Goal: Task Accomplishment & Management: Use online tool/utility

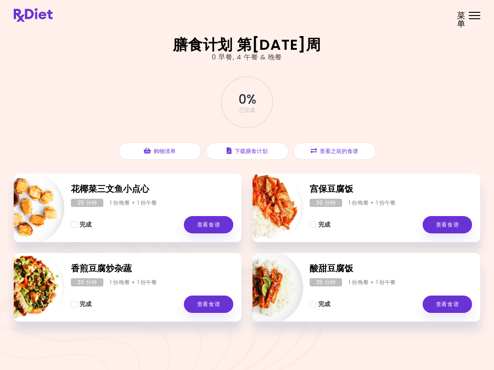
click at [468, 19] on div at bounding box center [473, 18] width 11 height 1
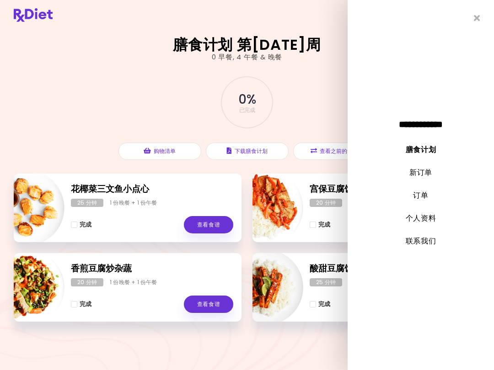
click at [415, 175] on link "新订单" at bounding box center [420, 172] width 23 height 11
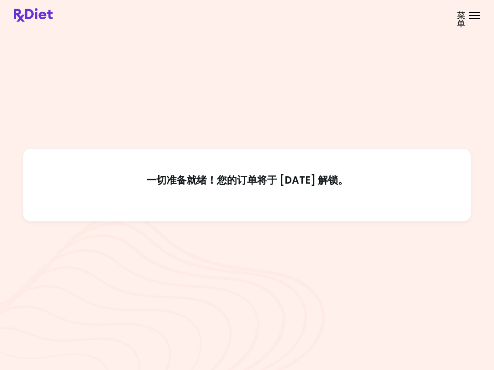
click at [493, 0] on header at bounding box center [247, 15] width 494 height 30
click at [472, 2] on header at bounding box center [247, 15] width 494 height 30
click at [470, 24] on header at bounding box center [247, 15] width 494 height 30
click at [463, 17] on span "菜单" at bounding box center [460, 19] width 9 height 16
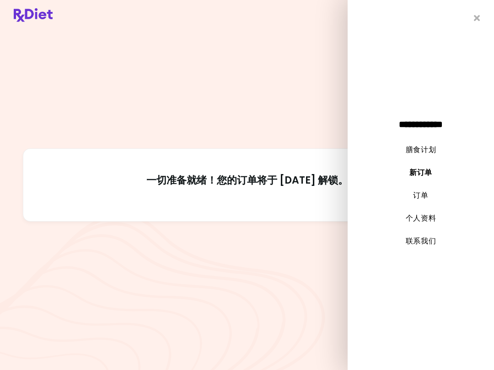
click at [290, 285] on div "一切准备就绪！您的订单将于 [DATE] 解锁。" at bounding box center [247, 185] width 466 height 308
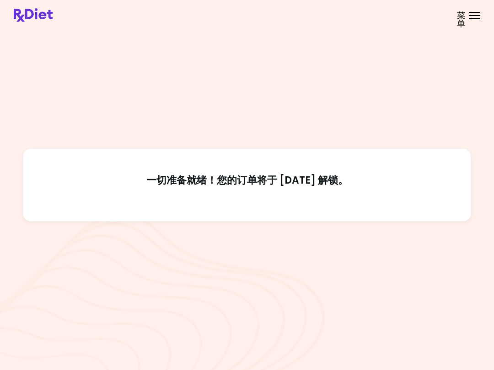
click at [168, 275] on div "一切准备就绪！您的订单将于 [DATE] 解锁。" at bounding box center [247, 185] width 466 height 308
click at [470, 22] on header at bounding box center [247, 15] width 494 height 30
click at [464, 20] on span "菜单" at bounding box center [460, 19] width 9 height 16
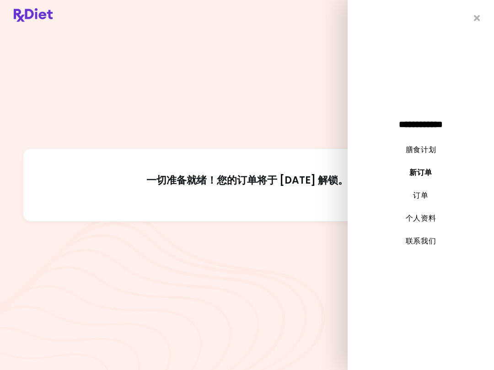
click at [421, 151] on link "膳食计划" at bounding box center [420, 149] width 31 height 11
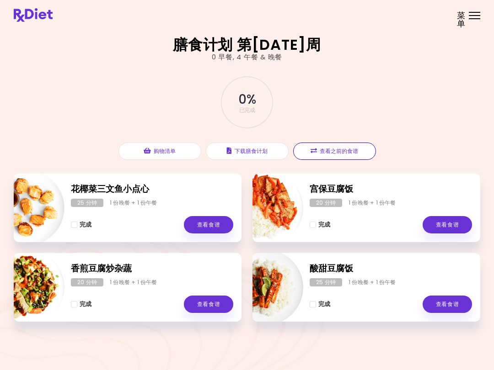
click at [331, 157] on button "查看之前的食谱" at bounding box center [334, 151] width 83 height 17
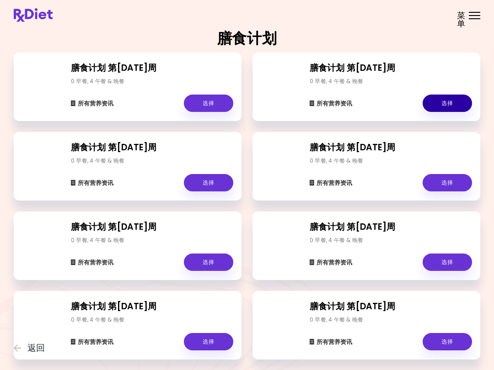
click at [444, 107] on link "选择" at bounding box center [446, 103] width 49 height 17
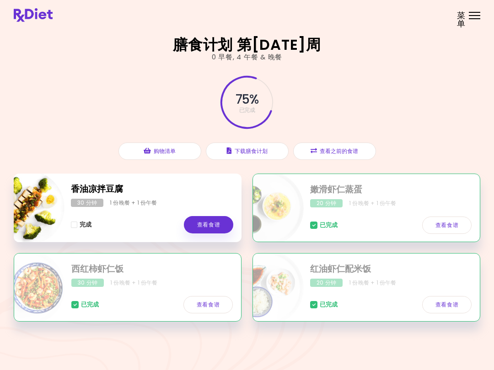
click at [338, 150] on button "查看之前的食谱" at bounding box center [334, 151] width 83 height 17
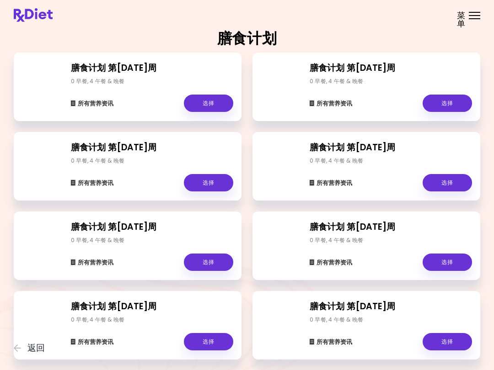
click at [207, 191] on link "选择" at bounding box center [208, 182] width 49 height 17
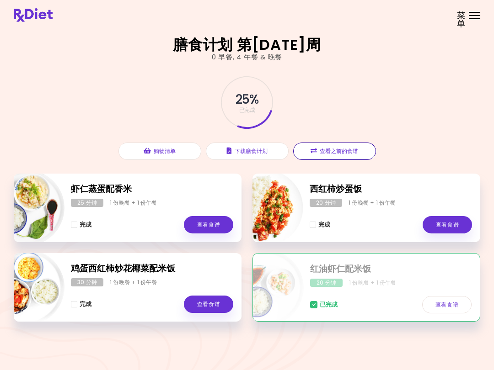
click at [347, 153] on button "查看之前的食谱" at bounding box center [334, 151] width 83 height 17
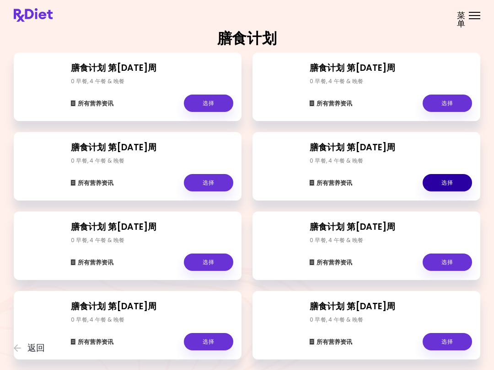
click at [443, 183] on link "选择" at bounding box center [446, 182] width 49 height 17
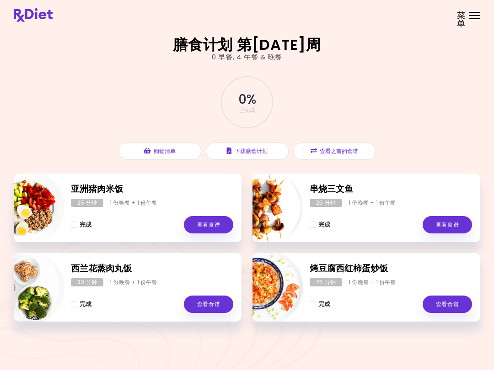
click at [208, 225] on link "查看食谱" at bounding box center [208, 224] width 49 height 17
